Goal: Task Accomplishment & Management: Manage account settings

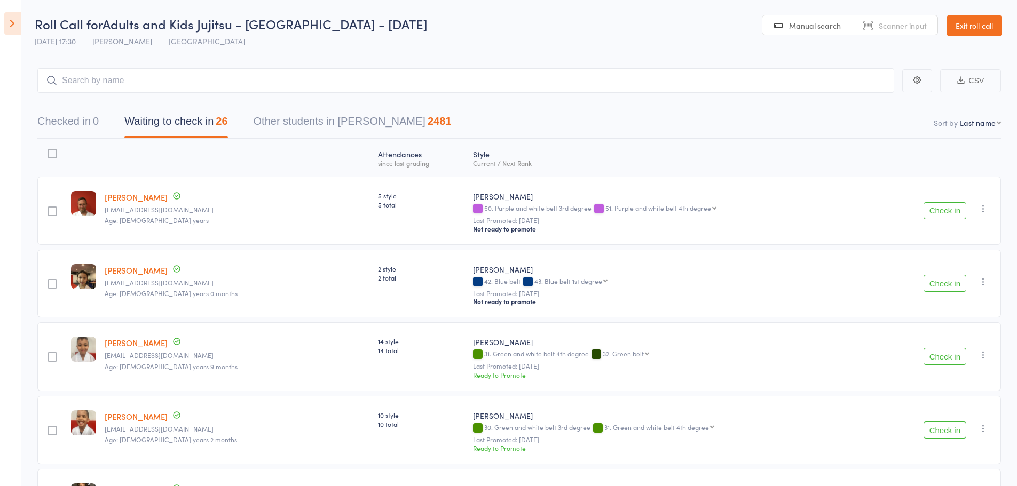
click at [235, 196] on div "Wade Allen wadeallen1111@hotmail.com Age: 46 years" at bounding box center [236, 211] width 273 height 68
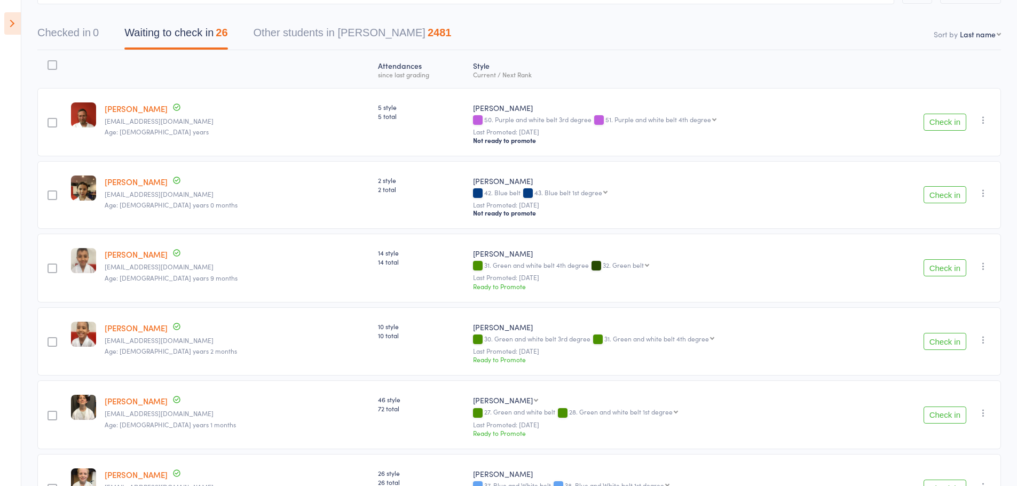
scroll to position [107, 0]
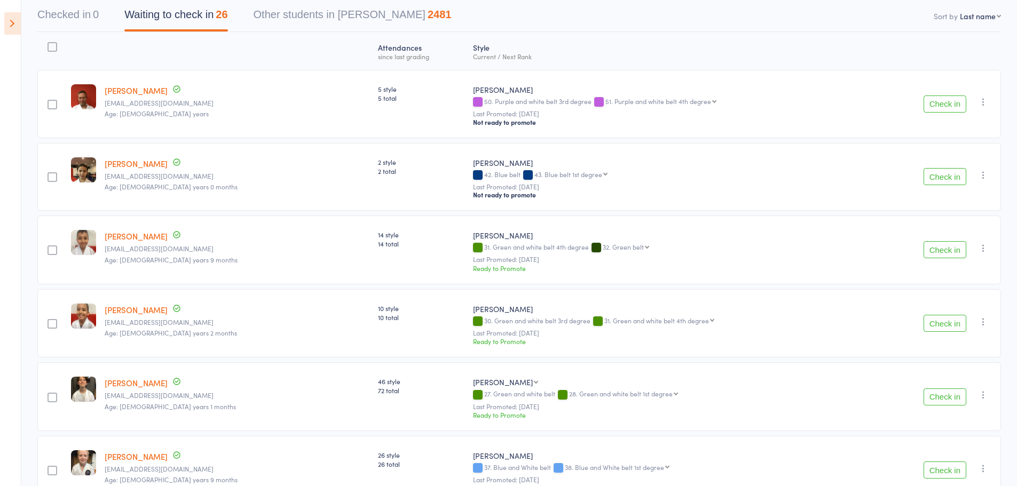
click at [940, 329] on button "Check in" at bounding box center [945, 323] width 43 height 17
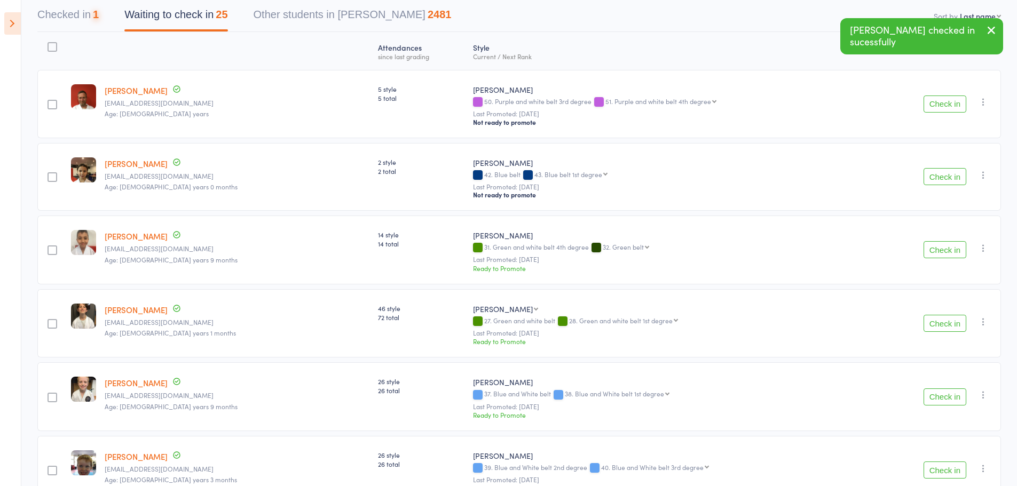
click at [937, 311] on div "Check in Check in Promote Send message Add Note Add Task Add Flag Remove Mark a…" at bounding box center [936, 323] width 130 height 69
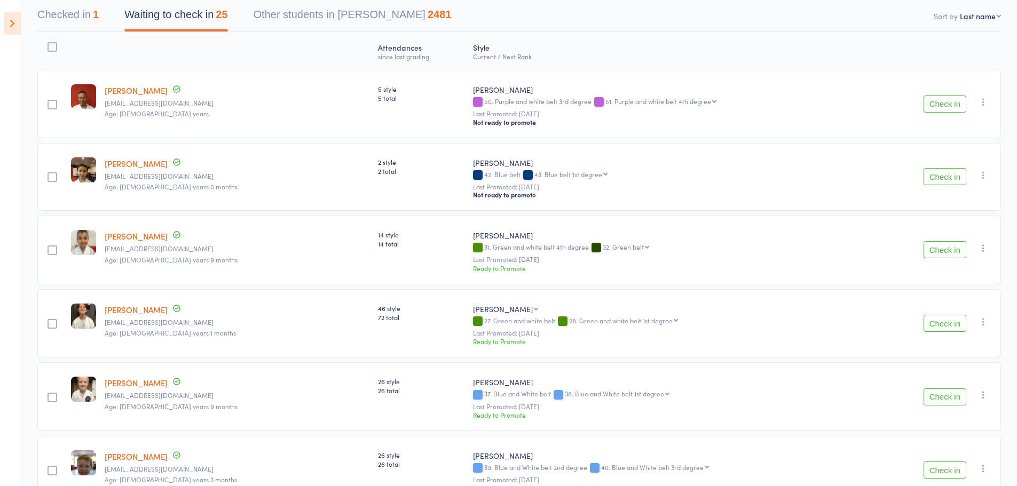
click at [940, 321] on button "Check in" at bounding box center [945, 323] width 43 height 17
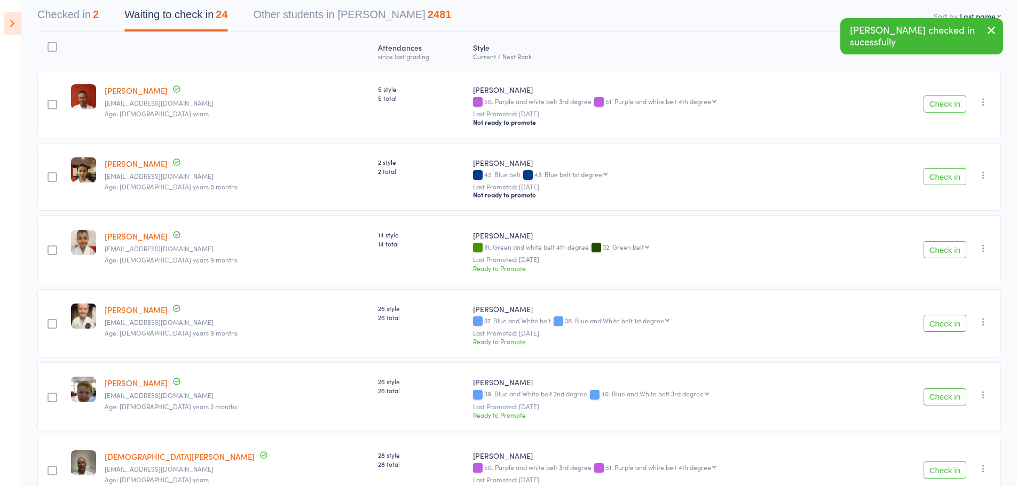
click at [943, 325] on button "Check in" at bounding box center [945, 323] width 43 height 17
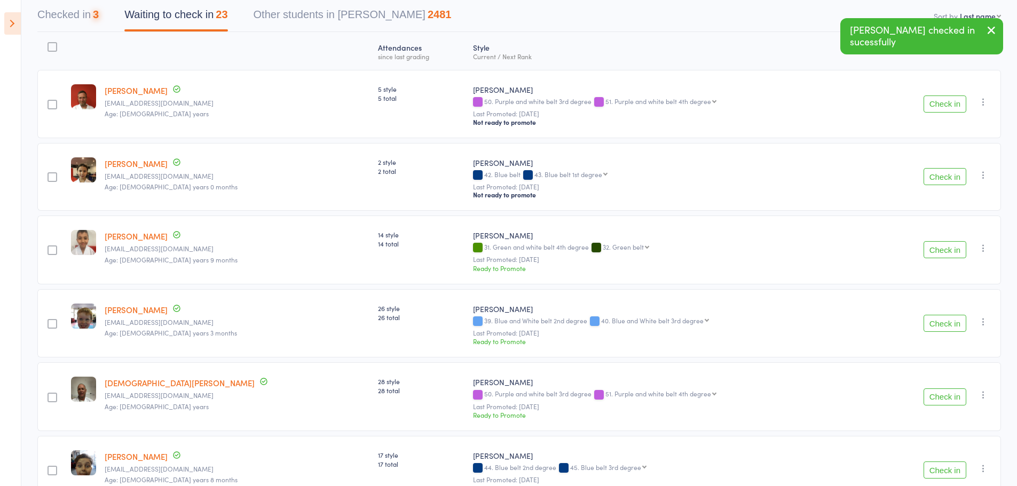
click at [943, 325] on button "Check in" at bounding box center [945, 323] width 43 height 17
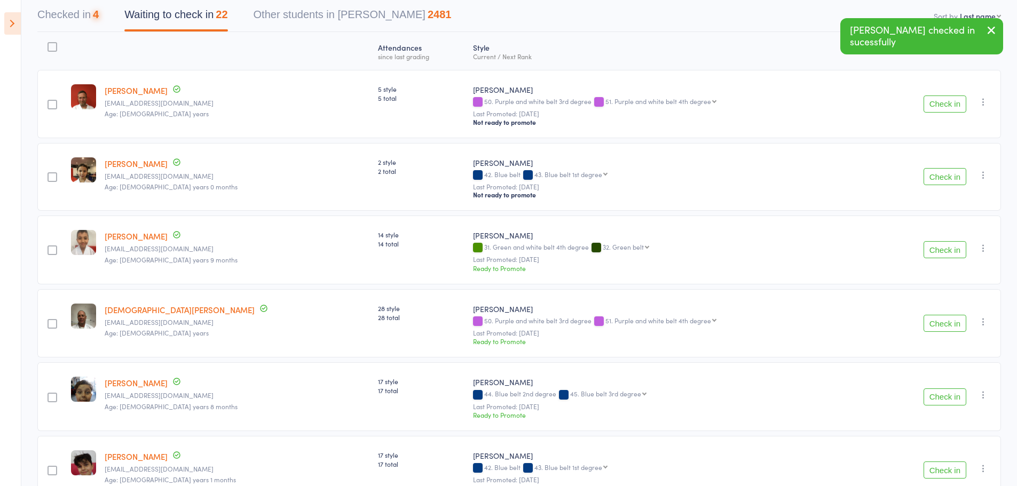
click at [943, 325] on button "Check in" at bounding box center [945, 323] width 43 height 17
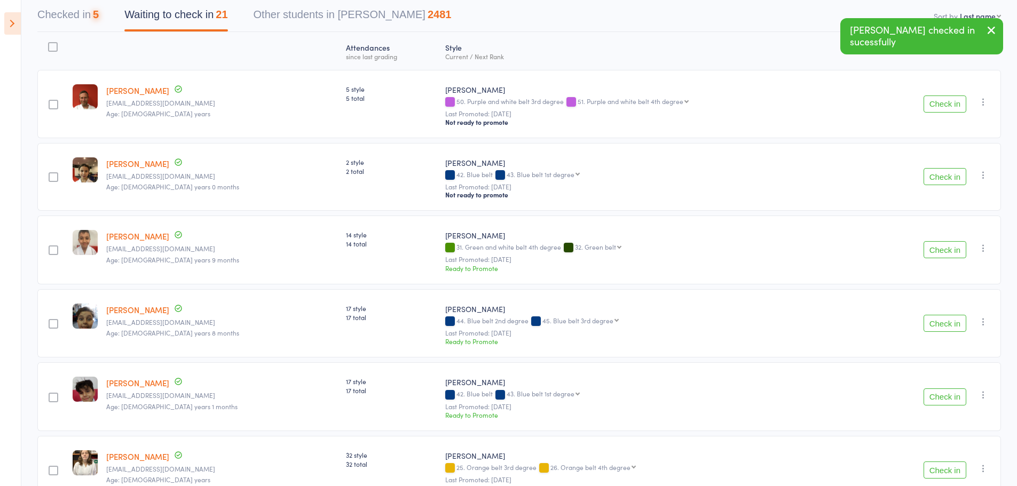
click at [943, 325] on button "Check in" at bounding box center [945, 323] width 43 height 17
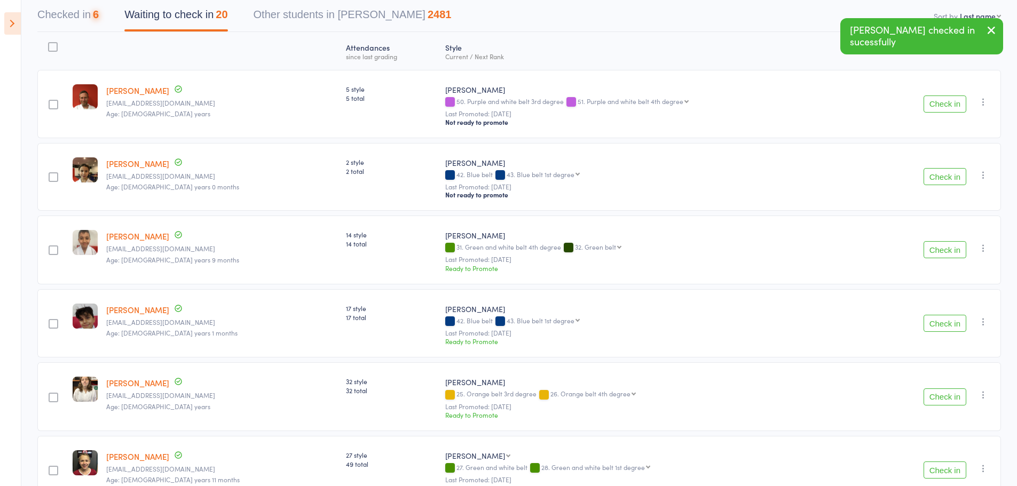
click at [943, 325] on button "Check in" at bounding box center [945, 323] width 43 height 17
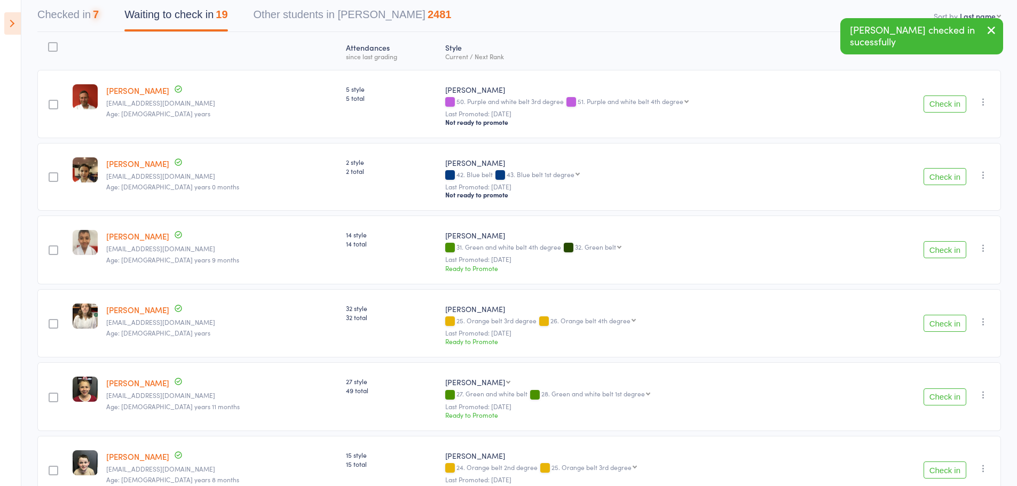
click at [943, 325] on button "Check in" at bounding box center [945, 323] width 43 height 17
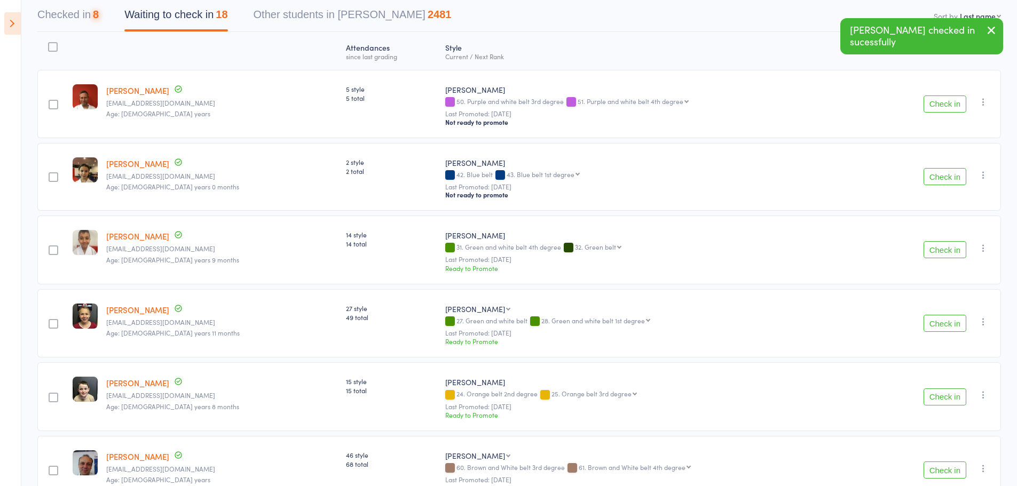
click at [943, 325] on button "Check in" at bounding box center [945, 323] width 43 height 17
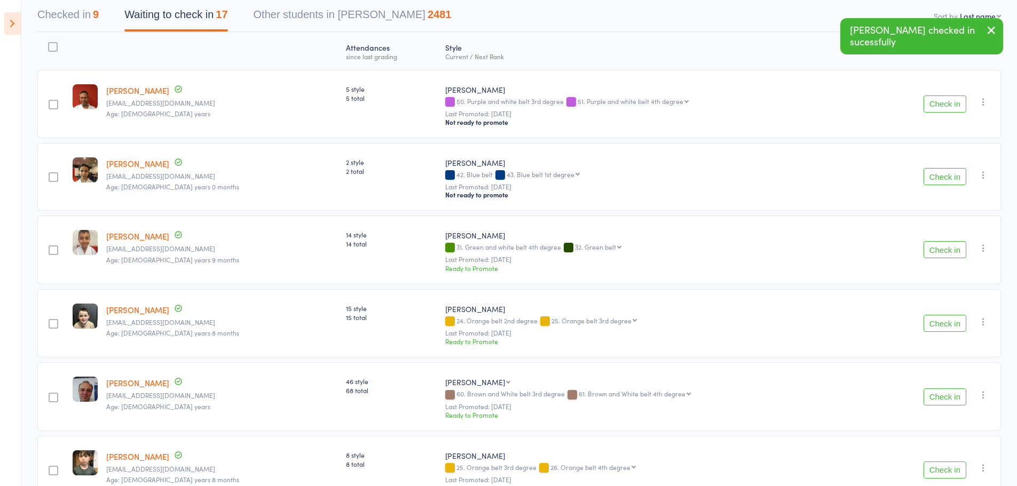
click at [943, 325] on button "Check in" at bounding box center [945, 323] width 43 height 17
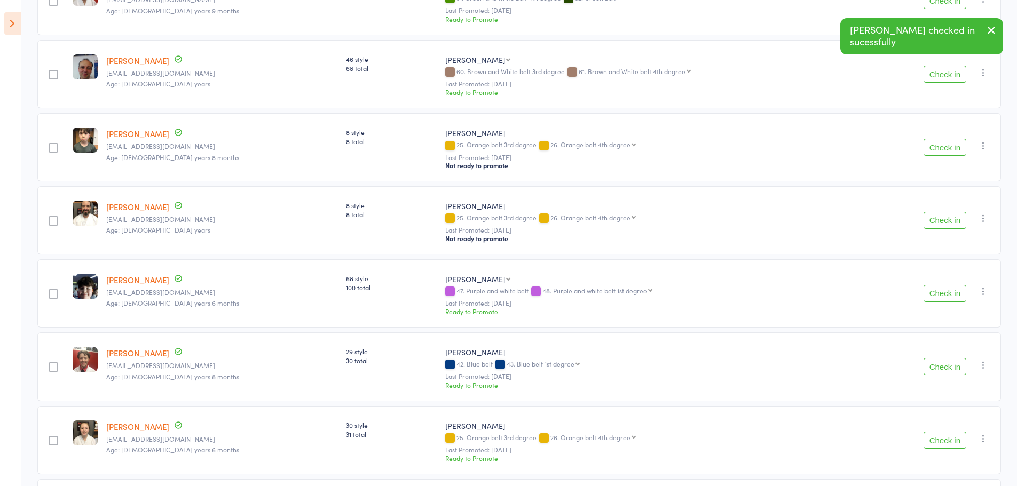
scroll to position [374, 0]
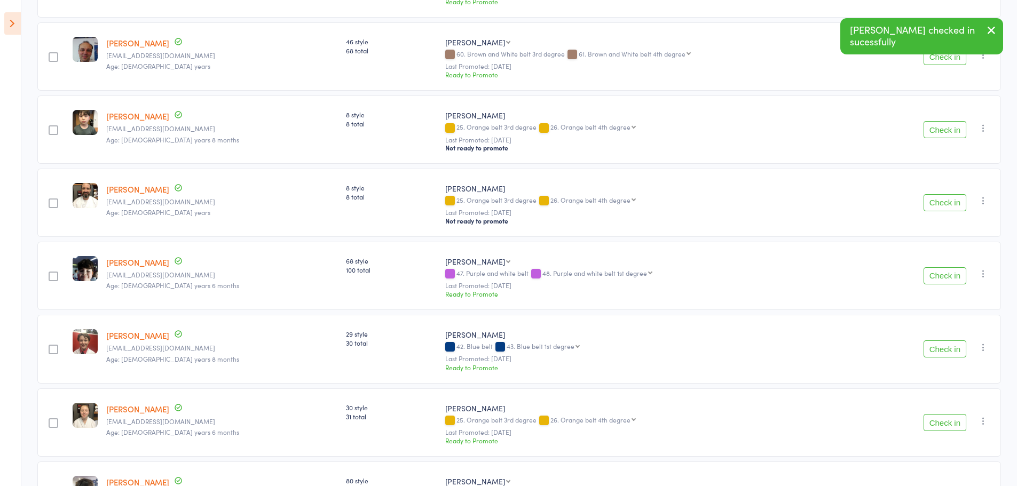
click at [955, 276] on button "Check in" at bounding box center [945, 276] width 43 height 17
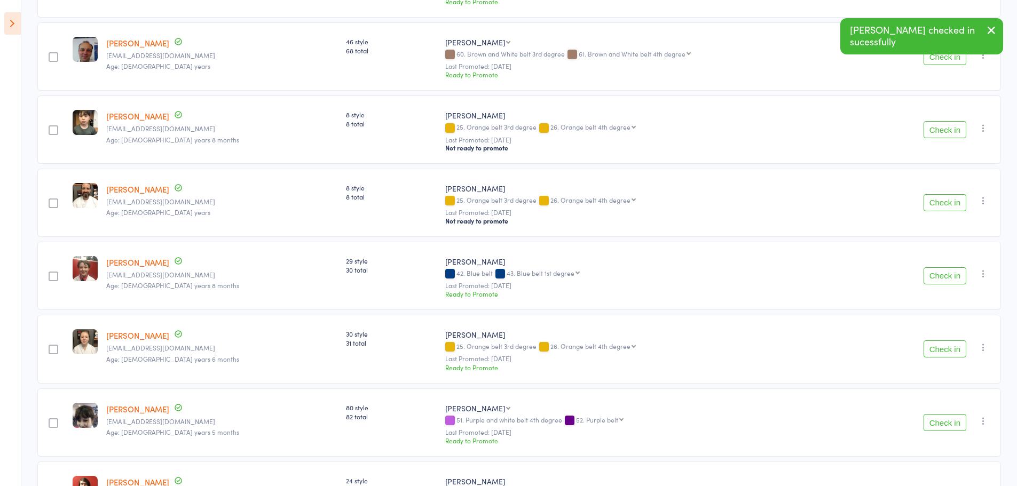
click at [955, 276] on button "Check in" at bounding box center [945, 276] width 43 height 17
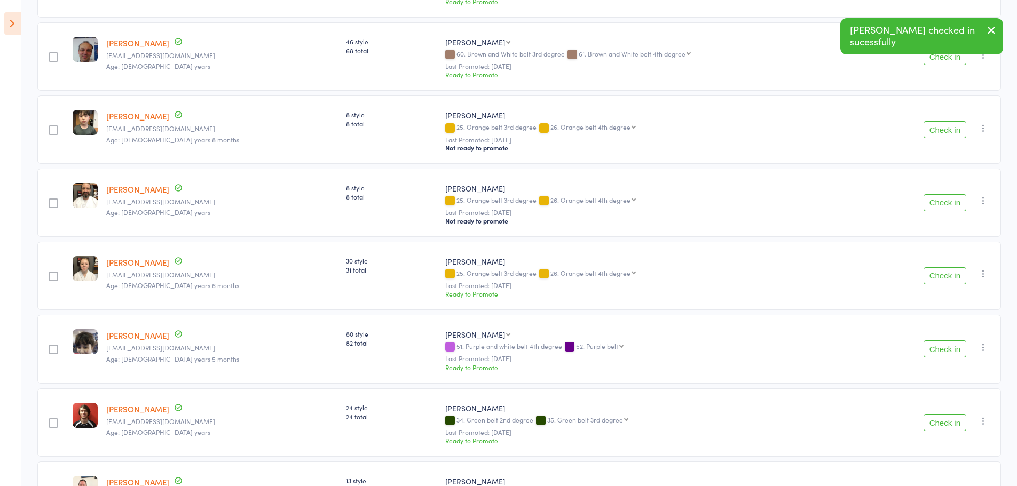
click at [955, 276] on button "Check in" at bounding box center [945, 276] width 43 height 17
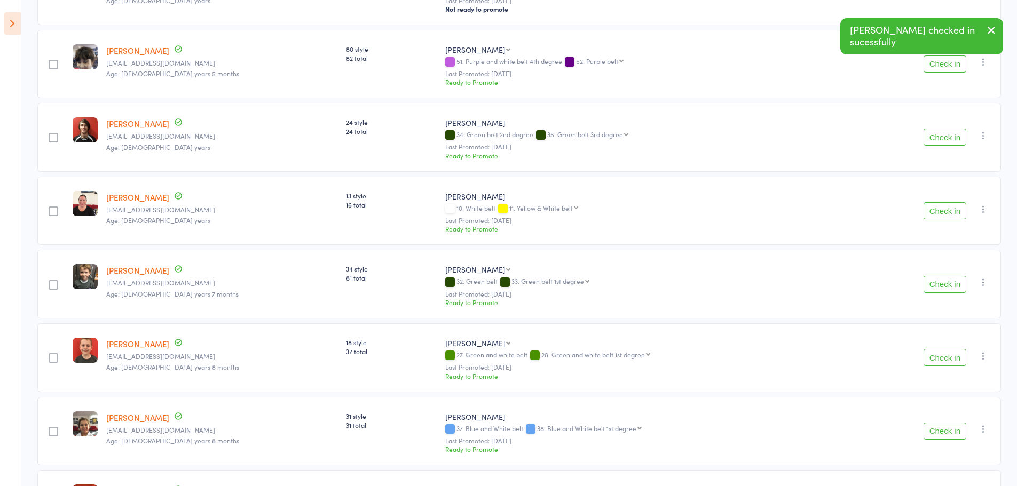
scroll to position [587, 0]
click at [943, 208] on button "Check in" at bounding box center [945, 209] width 43 height 17
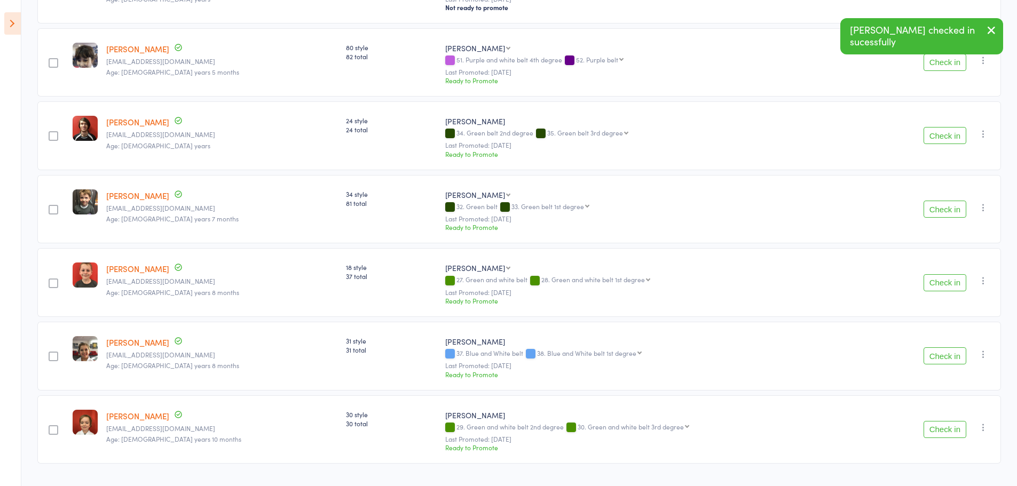
click at [957, 281] on button "Check in" at bounding box center [945, 282] width 43 height 17
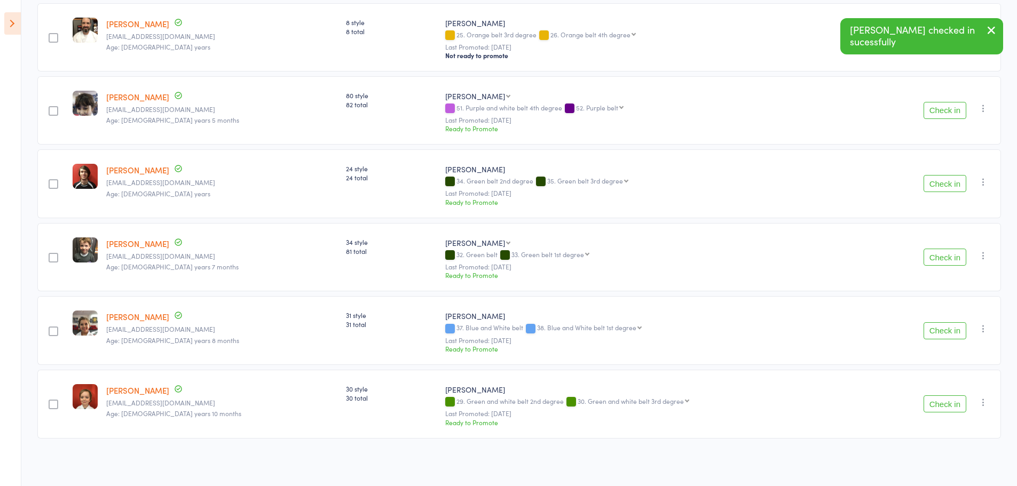
click at [995, 38] on button "button" at bounding box center [991, 31] width 23 height 25
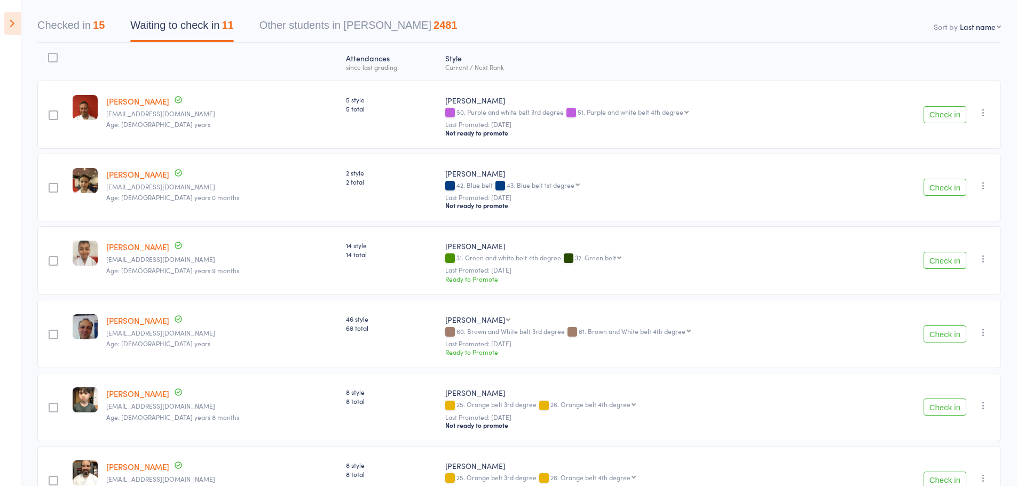
scroll to position [0, 0]
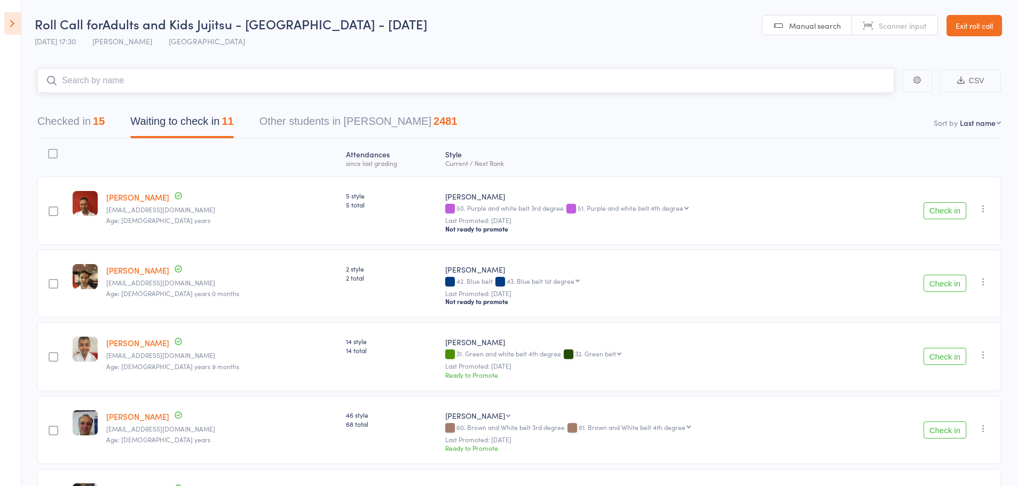
click at [154, 73] on input "search" at bounding box center [465, 80] width 857 height 25
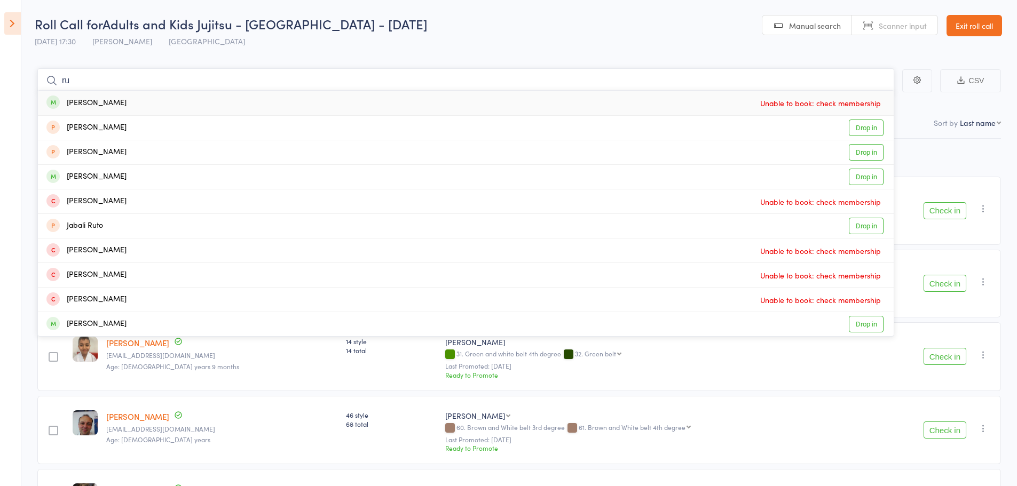
type input "r"
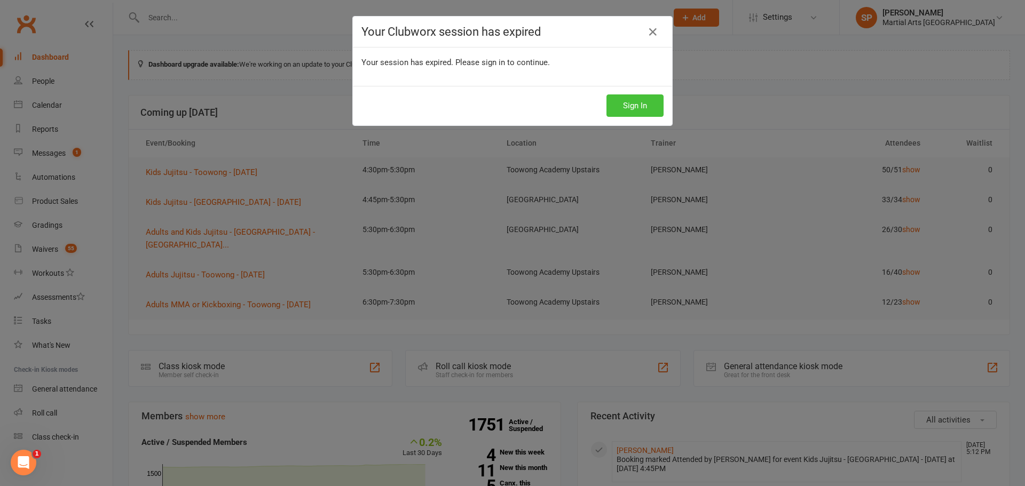
click at [638, 103] on button "Sign In" at bounding box center [635, 106] width 57 height 22
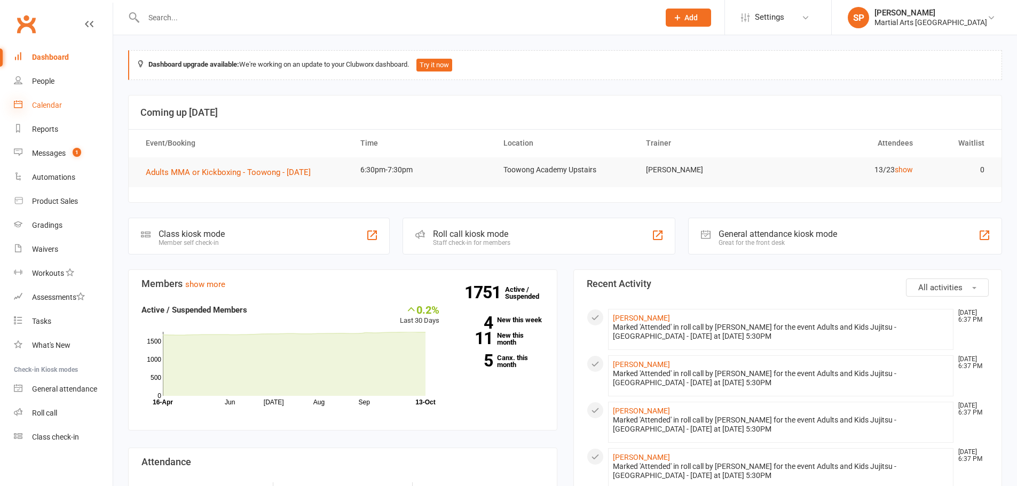
click at [15, 104] on icon at bounding box center [18, 104] width 9 height 9
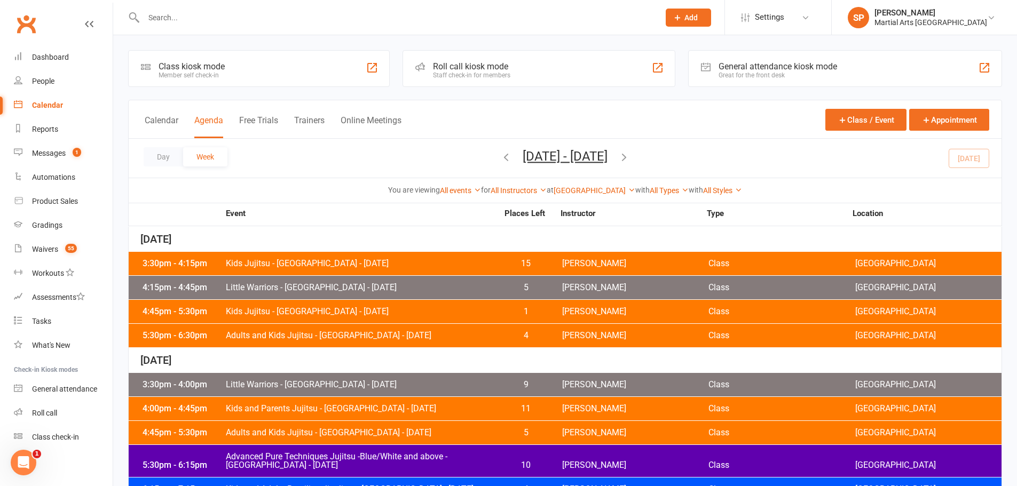
click at [329, 343] on div "5:30pm - 6:30pm Adults and Kids Jujitsu - [GEOGRAPHIC_DATA] - [DATE] 4 [PERSON_…" at bounding box center [565, 335] width 873 height 23
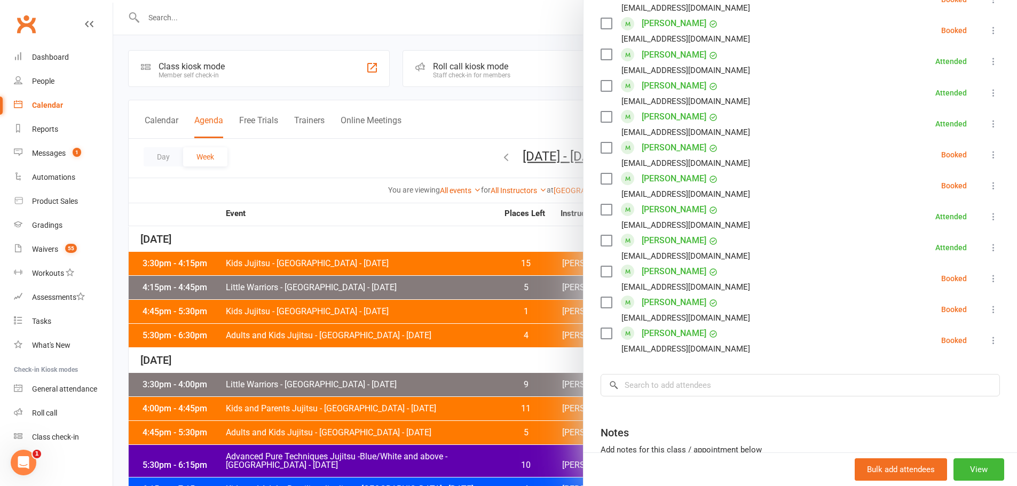
scroll to position [743, 0]
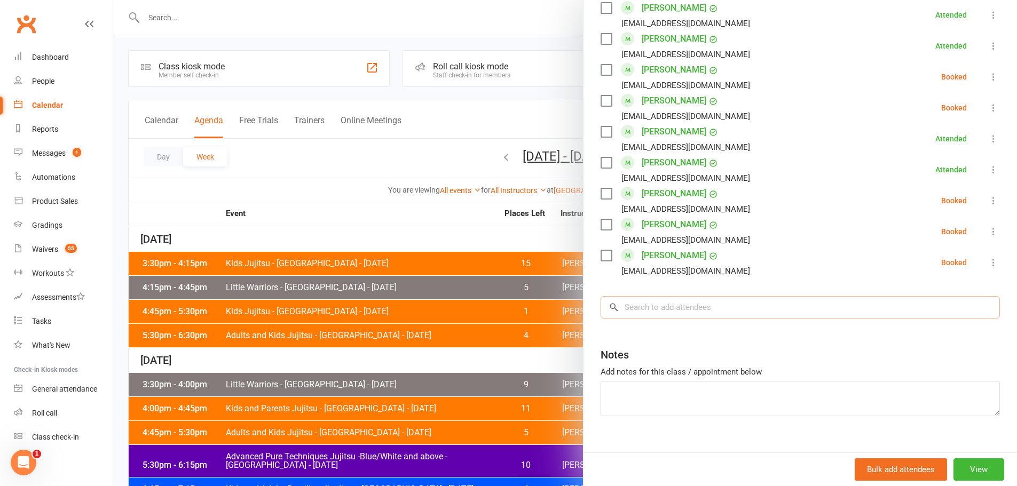
click at [705, 296] on input "search" at bounding box center [800, 307] width 399 height 22
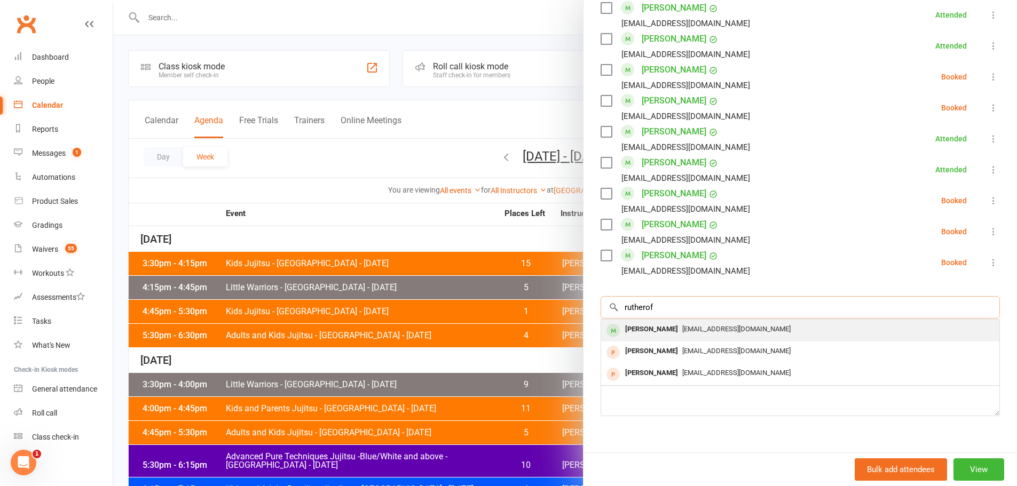
type input "rutherof"
click at [671, 322] on div "[PERSON_NAME]" at bounding box center [651, 329] width 61 height 15
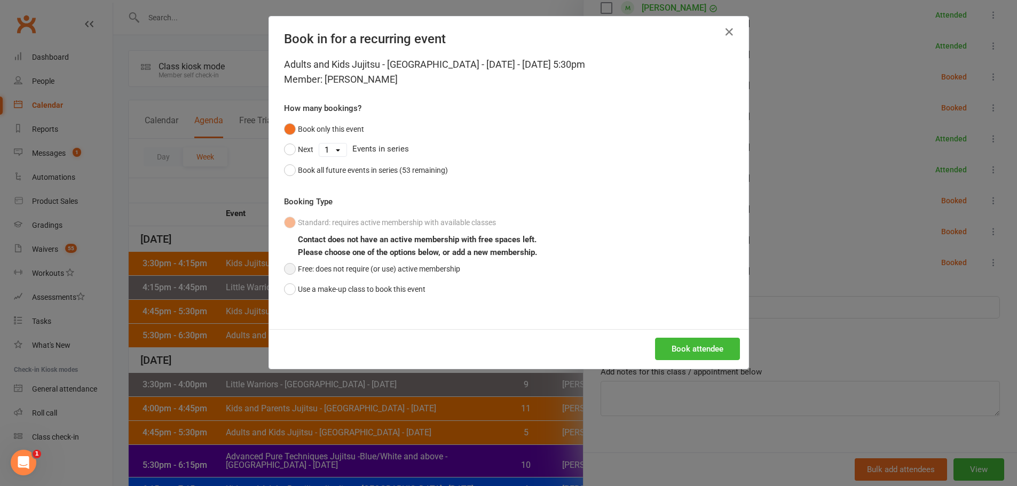
click at [412, 263] on button "Free: does not require (or use) active membership" at bounding box center [372, 269] width 176 height 20
click at [693, 345] on button "Book attendee" at bounding box center [697, 349] width 85 height 22
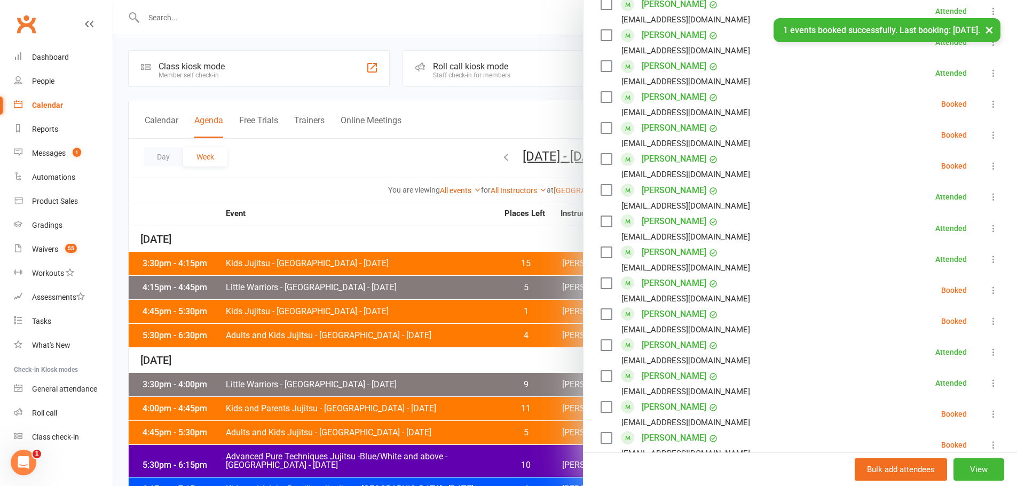
scroll to position [583, 0]
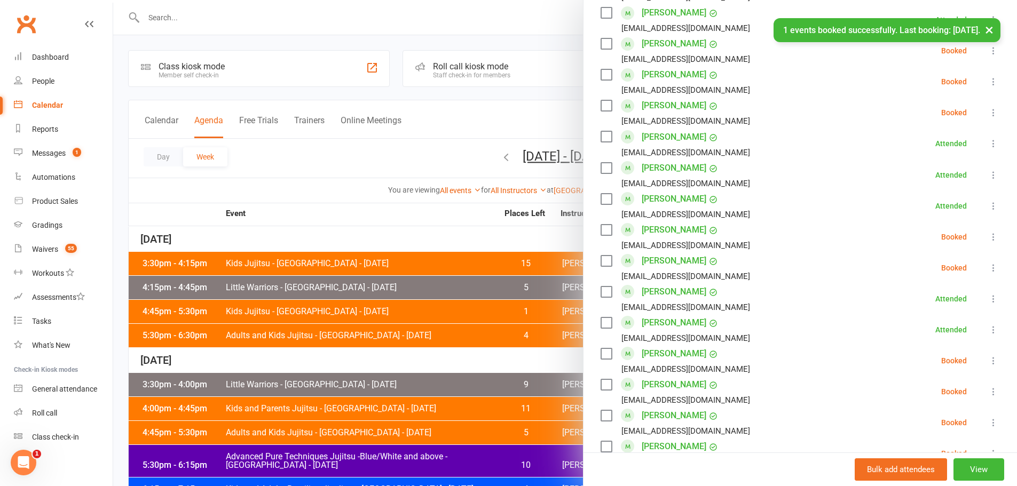
click at [988, 387] on icon at bounding box center [993, 392] width 11 height 11
click at [917, 445] on link "Check in" at bounding box center [942, 455] width 115 height 21
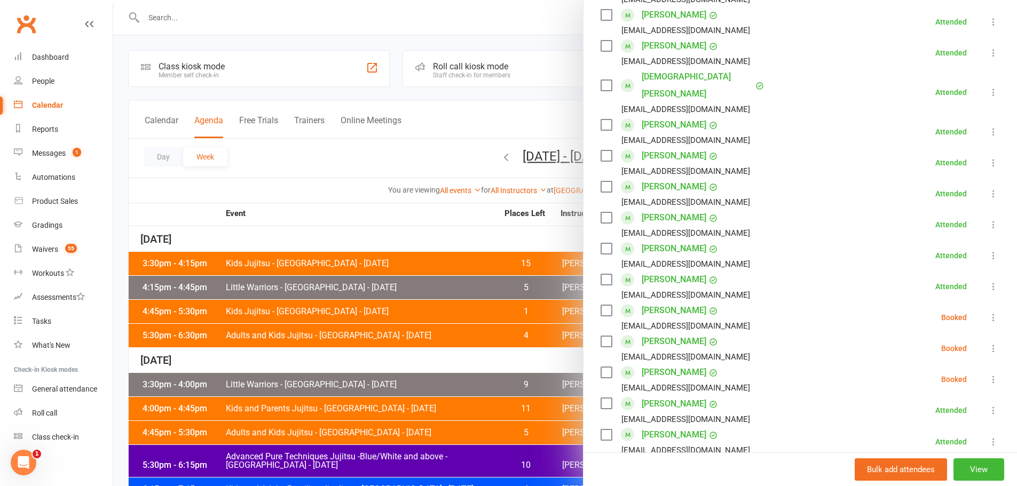
scroll to position [49, 0]
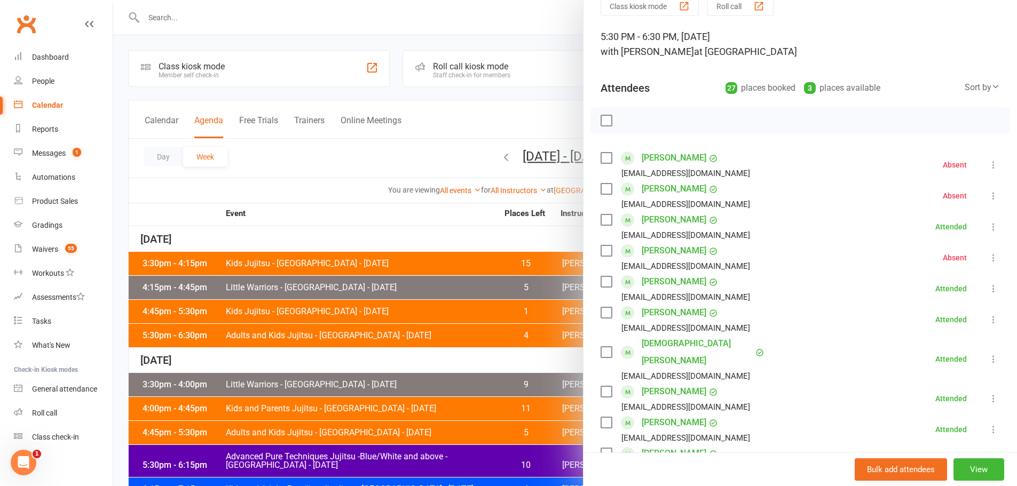
click at [656, 155] on link "[PERSON_NAME]" at bounding box center [674, 158] width 65 height 17
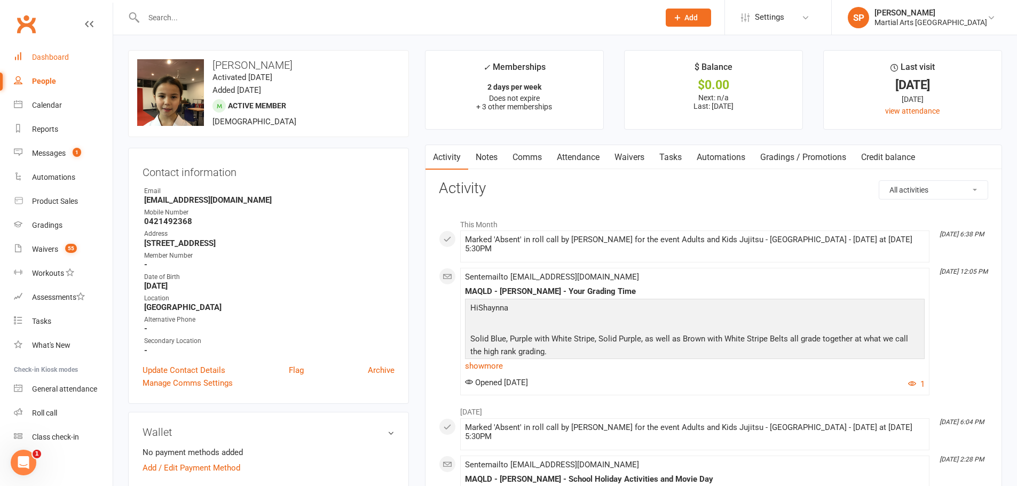
click at [82, 55] on link "Dashboard" at bounding box center [63, 57] width 99 height 24
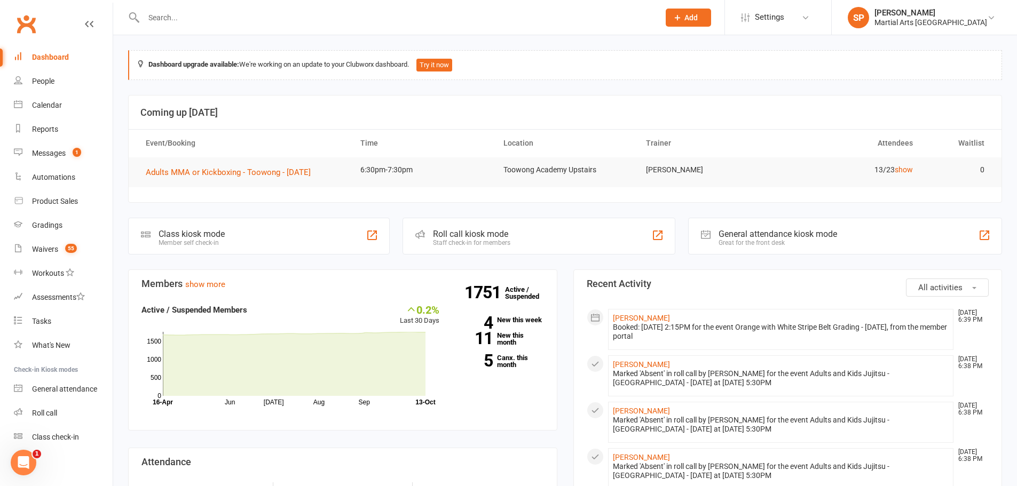
click at [254, 20] on input "text" at bounding box center [396, 17] width 512 height 15
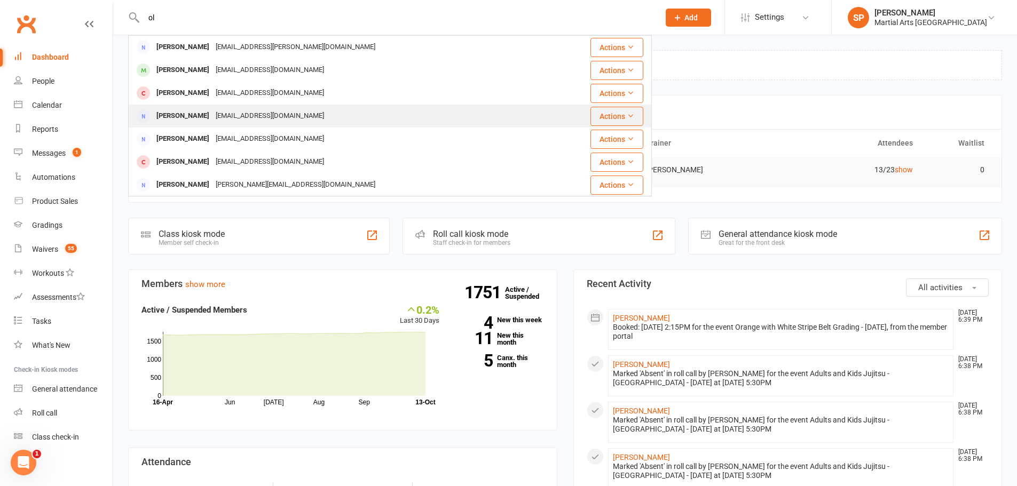
type input "o"
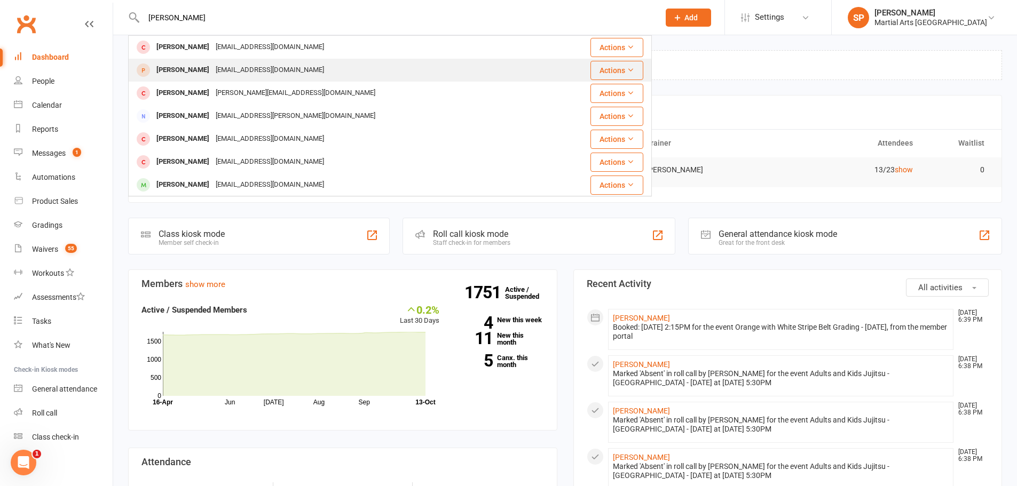
type input "[PERSON_NAME]"
click at [169, 66] on div "[PERSON_NAME]" at bounding box center [182, 69] width 59 height 15
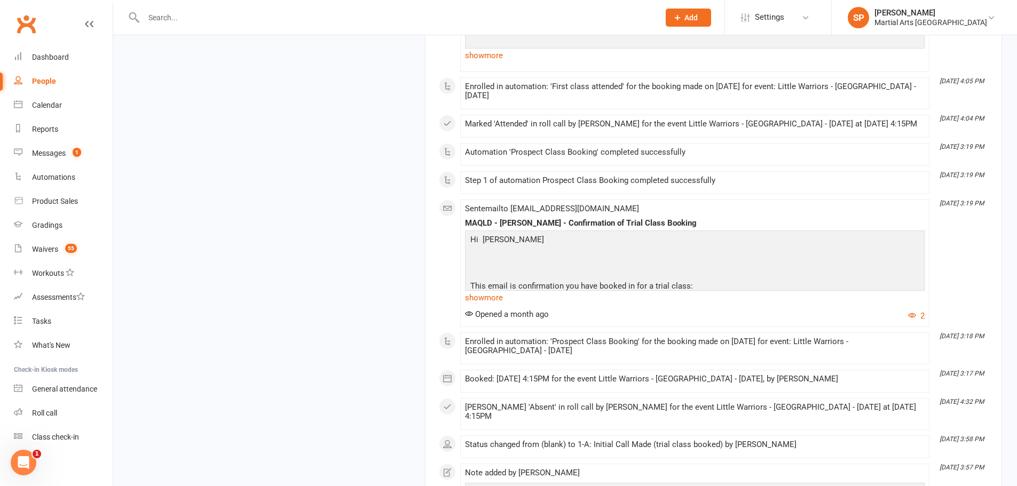
scroll to position [2355, 0]
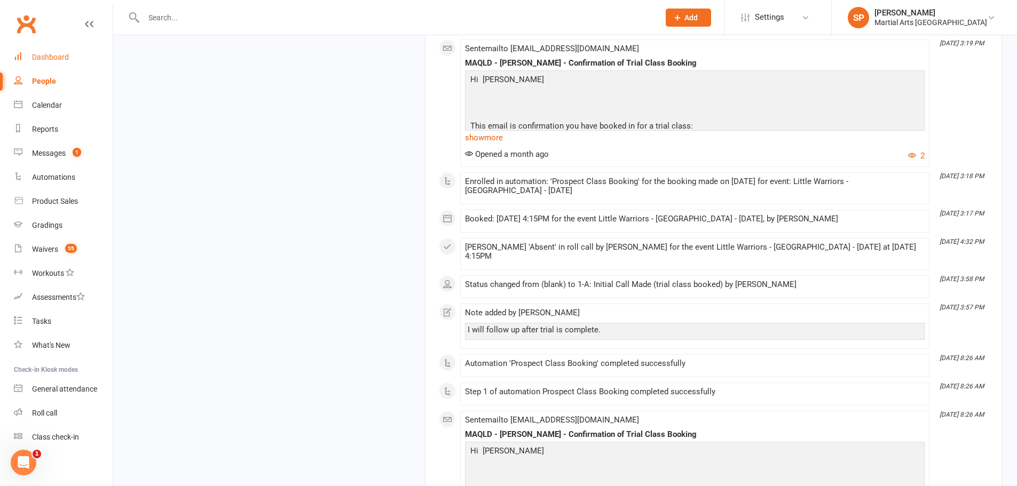
click at [59, 63] on link "Dashboard" at bounding box center [63, 57] width 99 height 24
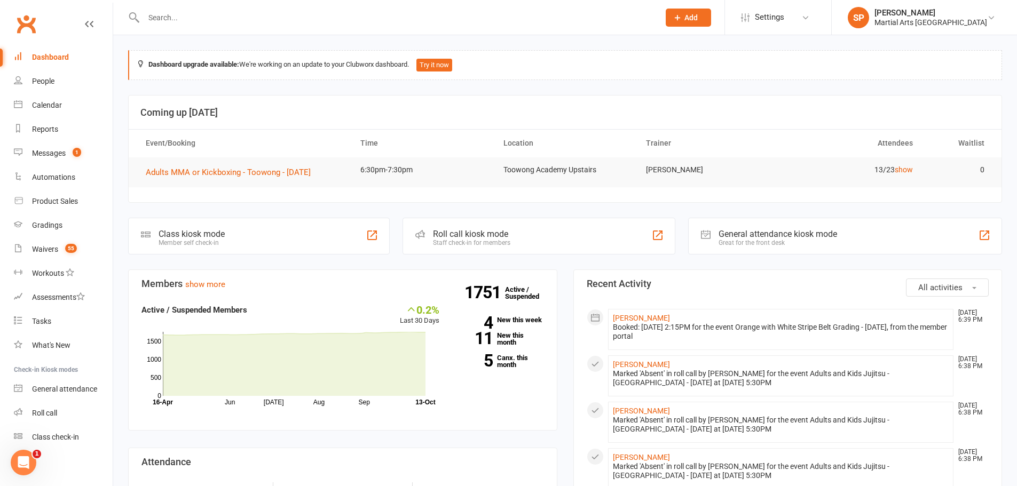
click at [187, 20] on input "text" at bounding box center [396, 17] width 512 height 15
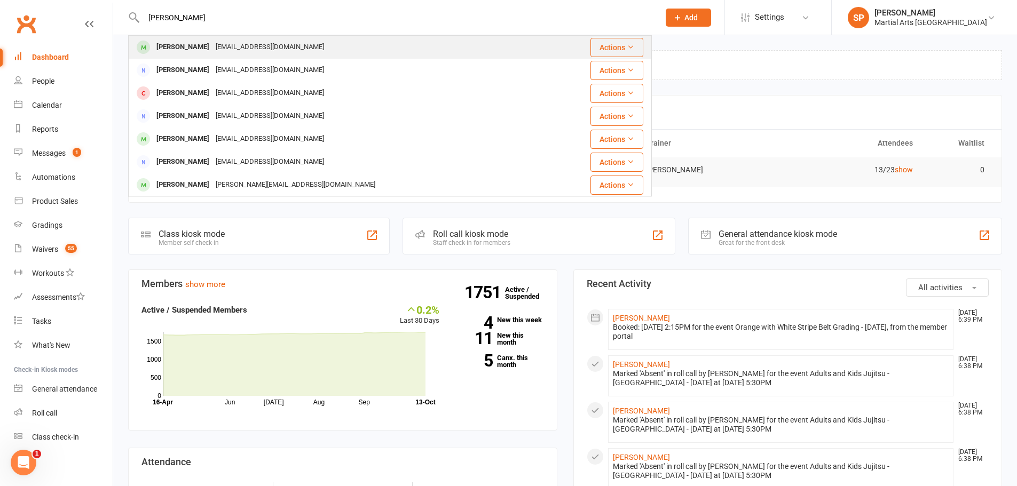
type input "[PERSON_NAME]"
click at [178, 48] on div "[PERSON_NAME]" at bounding box center [182, 47] width 59 height 15
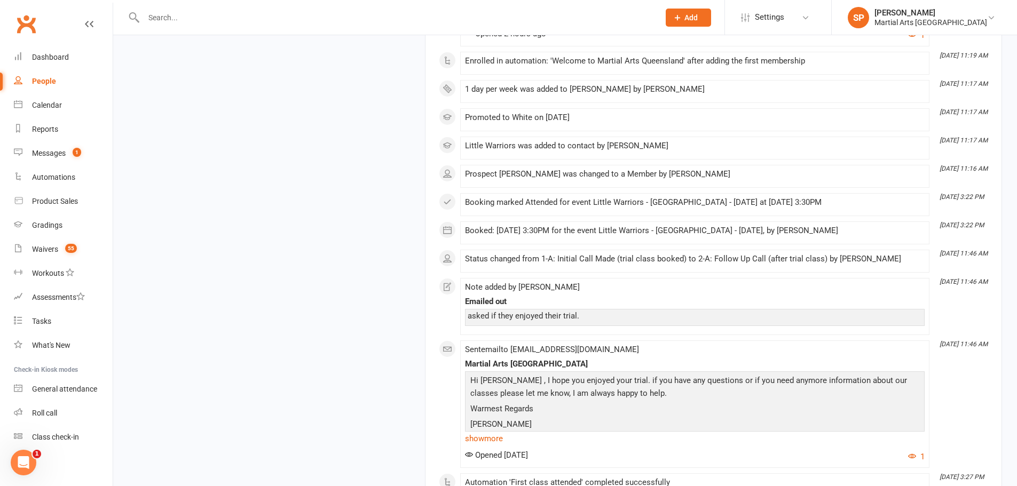
scroll to position [1906, 0]
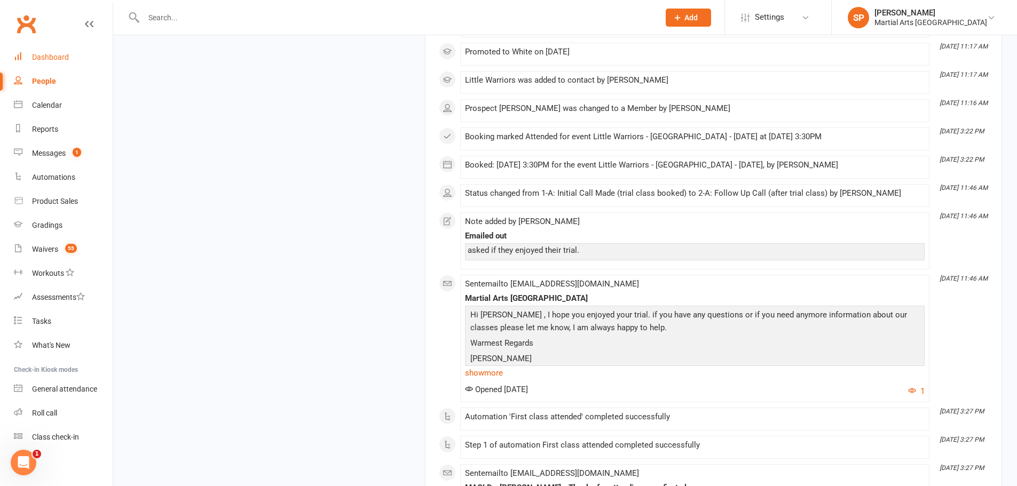
click at [89, 59] on link "Dashboard" at bounding box center [63, 57] width 99 height 24
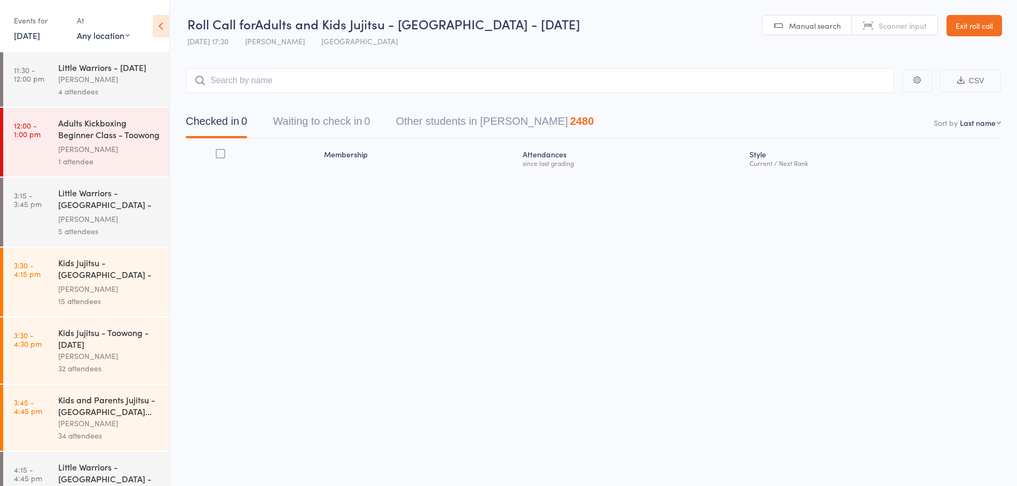
click at [164, 25] on icon at bounding box center [161, 26] width 17 height 22
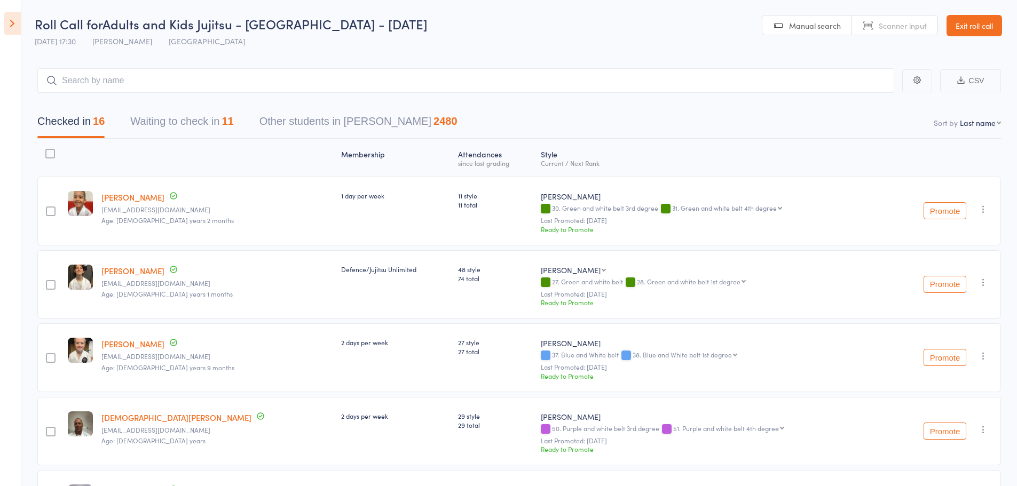
click at [186, 125] on button "Waiting to check in 11" at bounding box center [181, 124] width 103 height 28
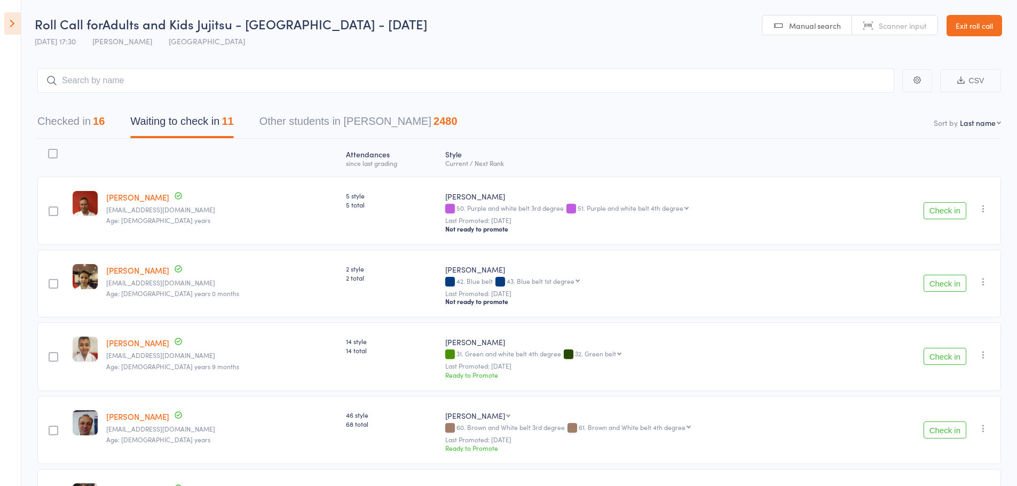
click at [987, 210] on icon "button" at bounding box center [983, 208] width 11 height 11
click at [948, 328] on li "Mark absent" at bounding box center [945, 330] width 88 height 14
click at [983, 281] on icon "button" at bounding box center [983, 282] width 11 height 11
click at [959, 402] on li "Mark absent" at bounding box center [945, 403] width 88 height 14
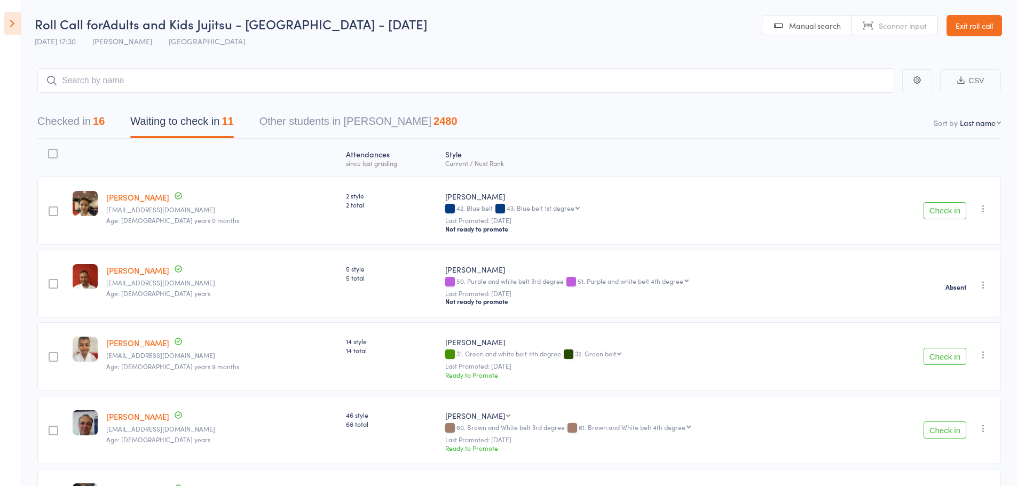
click at [986, 355] on icon "button" at bounding box center [983, 355] width 11 height 11
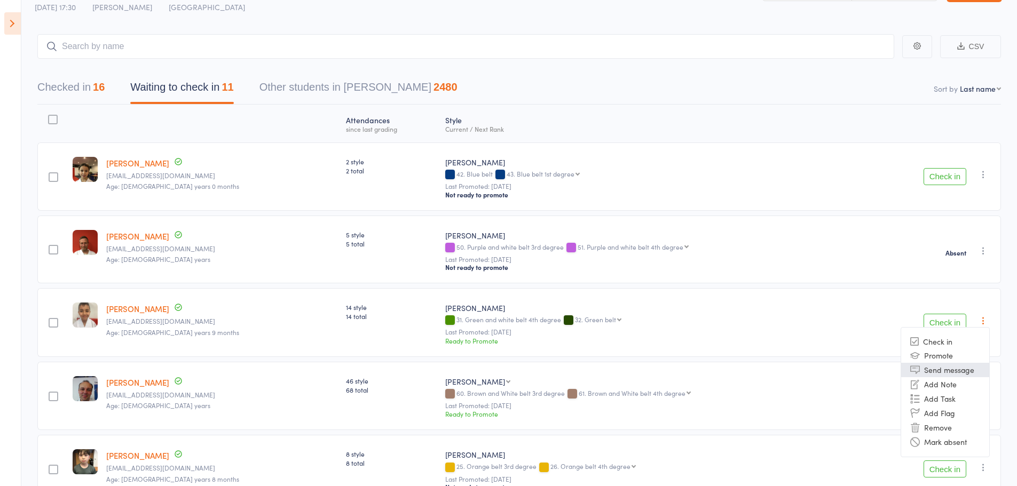
scroll to position [107, 0]
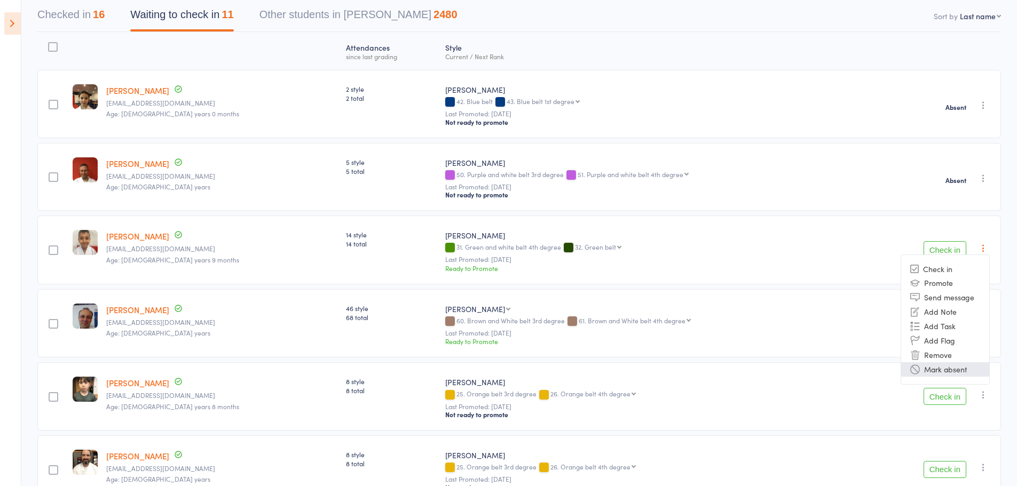
click at [950, 368] on li "Mark absent" at bounding box center [945, 370] width 88 height 14
click at [982, 319] on icon "button" at bounding box center [983, 322] width 11 height 11
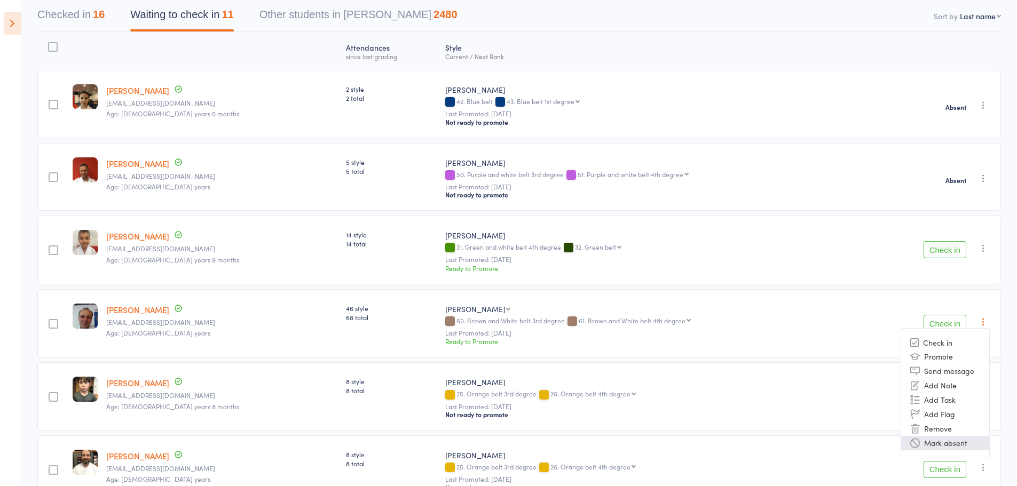
click at [964, 443] on li "Mark absent" at bounding box center [945, 443] width 88 height 14
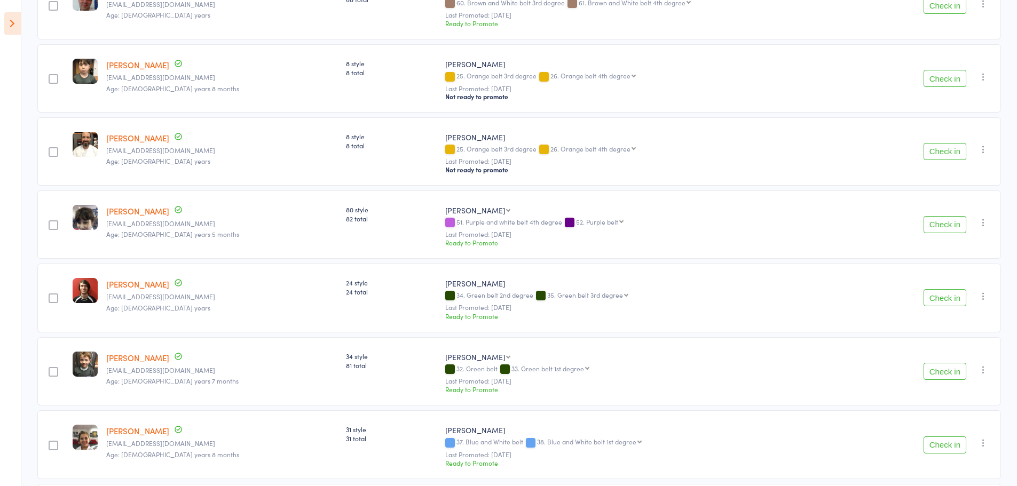
scroll to position [427, 0]
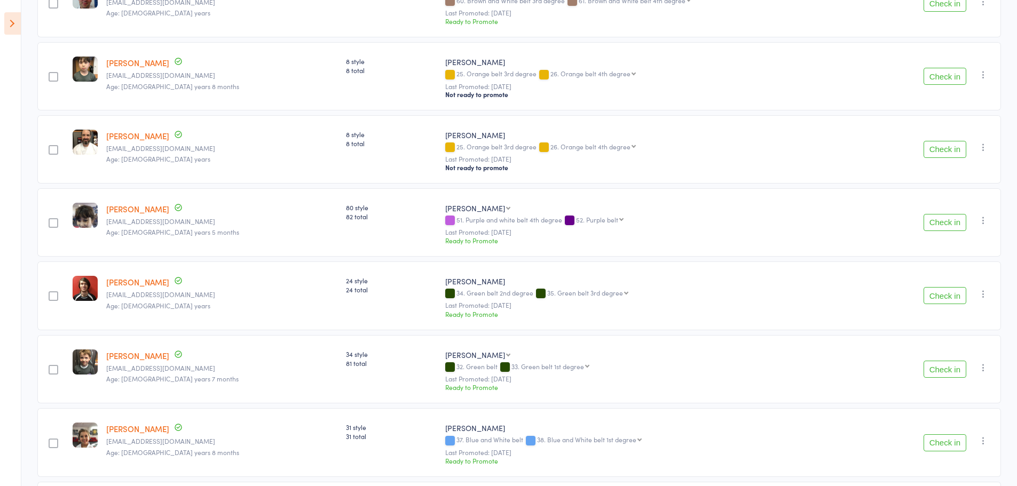
click at [985, 80] on icon "button" at bounding box center [983, 74] width 11 height 11
click at [950, 201] on li "Mark absent" at bounding box center [945, 196] width 88 height 14
drag, startPoint x: 982, startPoint y: 149, endPoint x: 966, endPoint y: 182, distance: 36.5
click at [981, 149] on icon "button" at bounding box center [983, 147] width 11 height 11
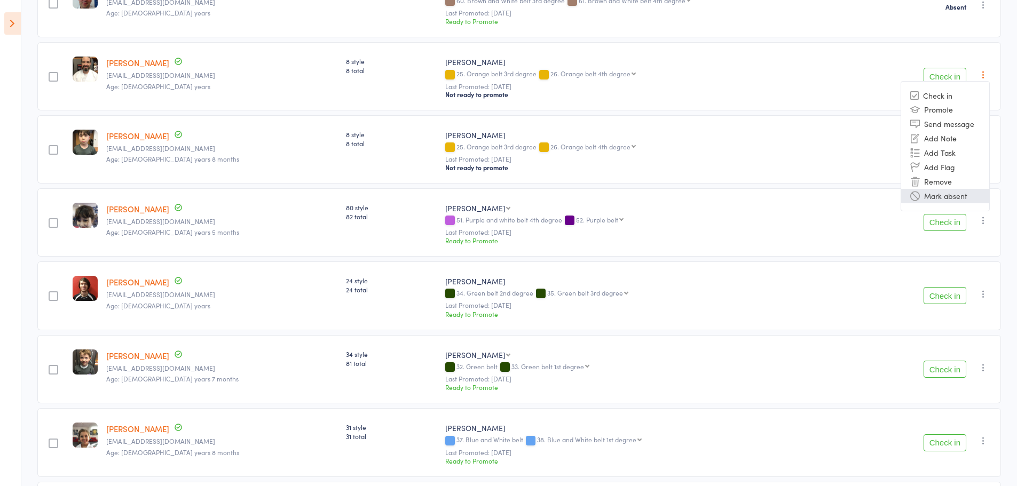
click at [947, 199] on li "Mark absent" at bounding box center [945, 196] width 88 height 14
click at [988, 224] on icon "button" at bounding box center [983, 220] width 11 height 11
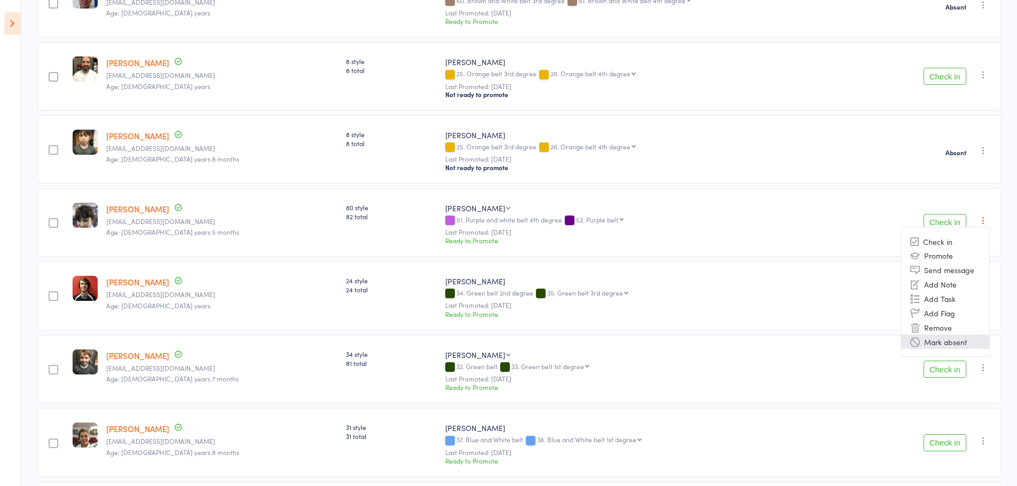
click at [960, 343] on li "Mark absent" at bounding box center [945, 342] width 88 height 14
click at [987, 297] on icon "button" at bounding box center [983, 294] width 11 height 11
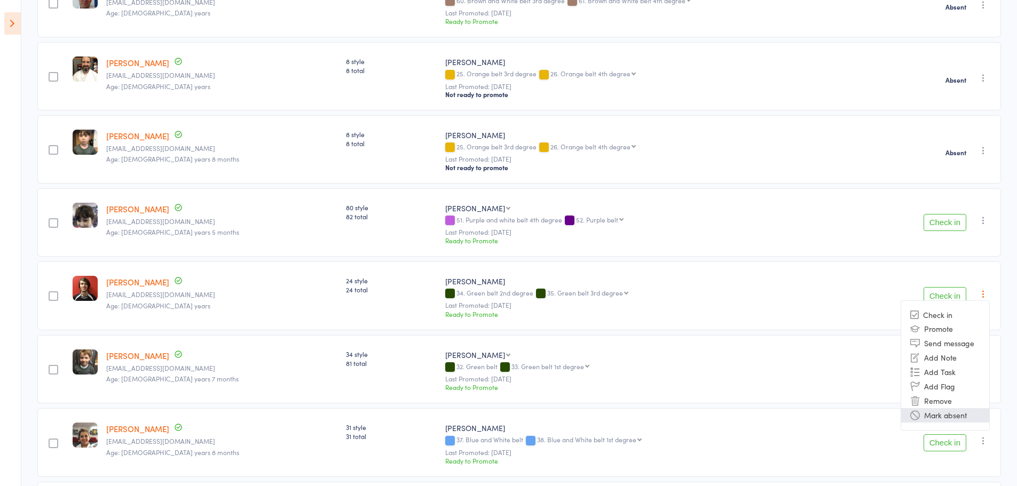
click at [950, 413] on li "Mark absent" at bounding box center [945, 415] width 88 height 14
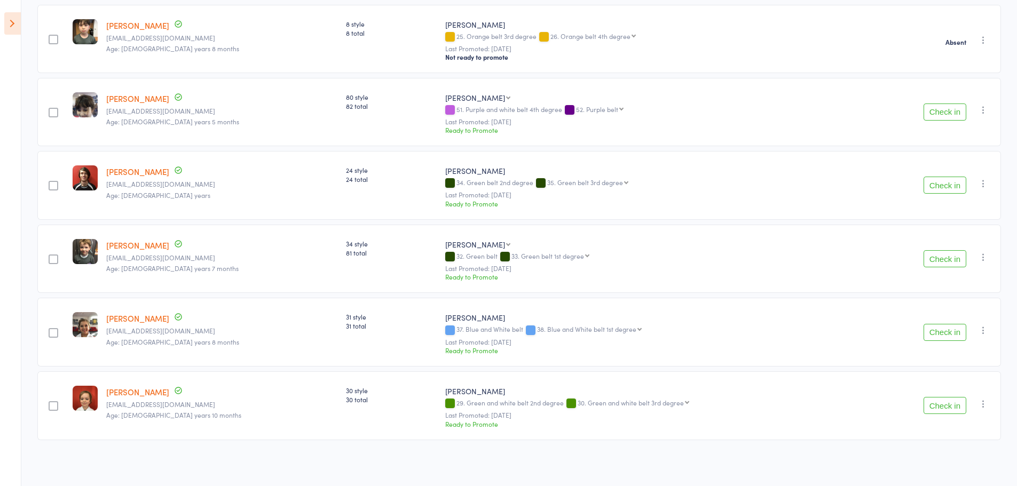
scroll to position [541, 0]
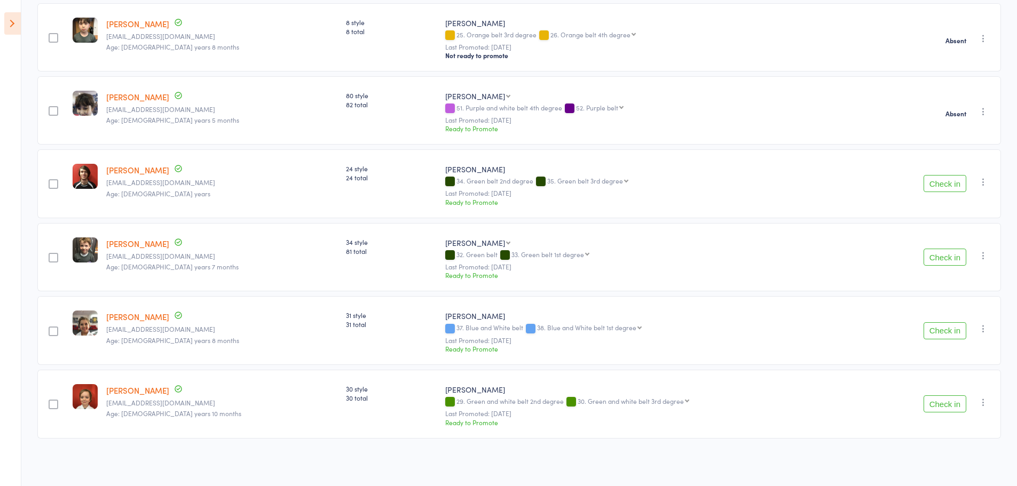
click at [978, 252] on icon "button" at bounding box center [983, 255] width 11 height 11
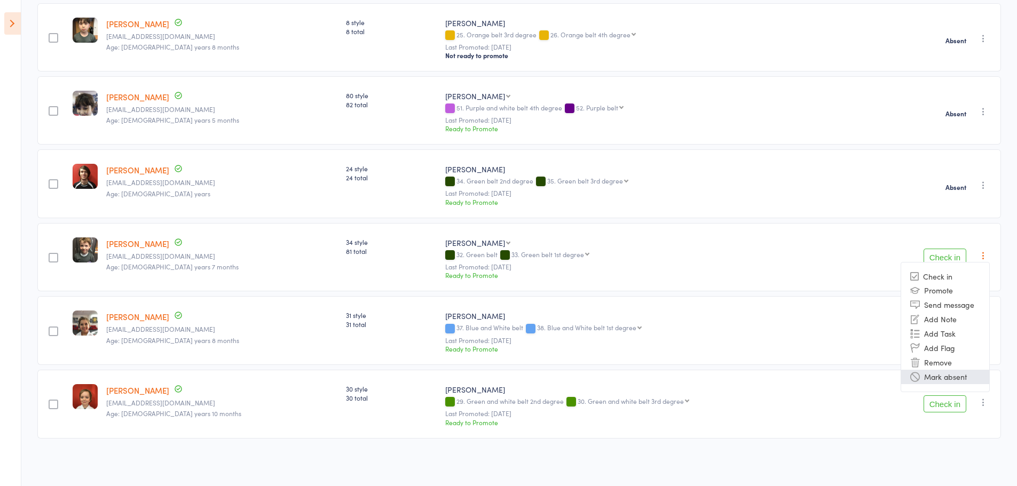
click at [945, 379] on li "Mark absent" at bounding box center [945, 377] width 88 height 14
click at [986, 324] on icon "button" at bounding box center [983, 329] width 11 height 11
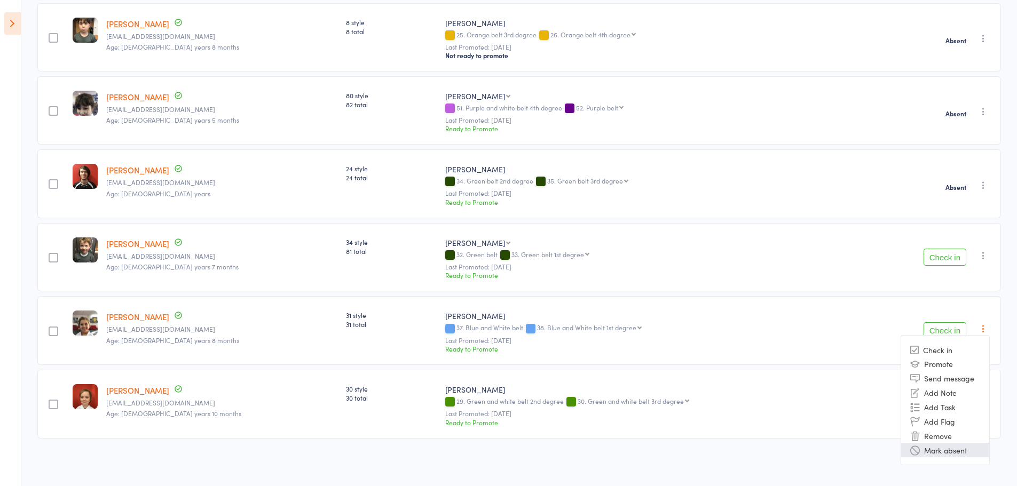
click at [956, 452] on li "Mark absent" at bounding box center [945, 450] width 88 height 14
click at [978, 405] on icon "button" at bounding box center [983, 402] width 11 height 11
click at [948, 454] on li "Mark absent" at bounding box center [945, 450] width 88 height 14
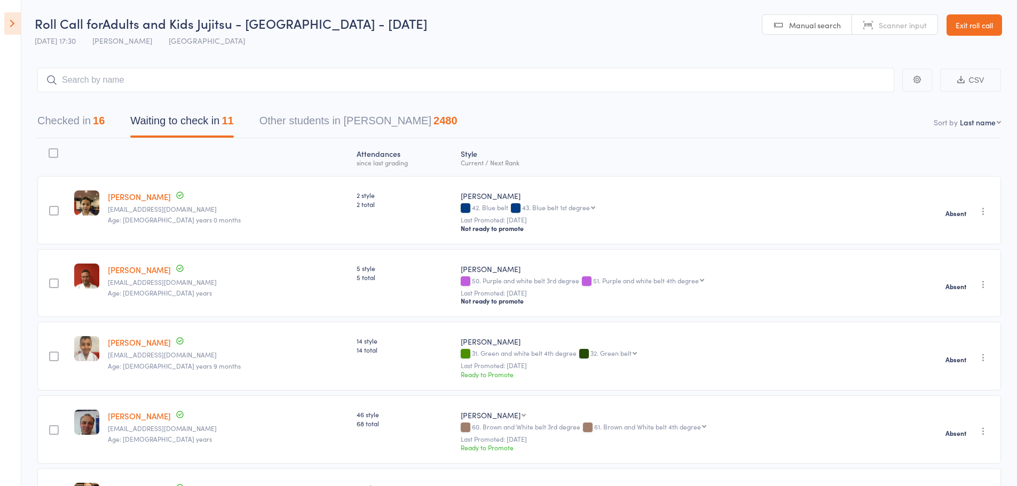
scroll to position [0, 0]
